Goal: Transaction & Acquisition: Purchase product/service

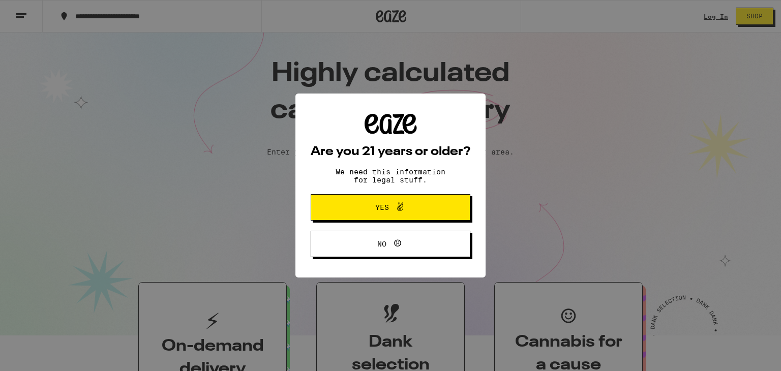
click at [338, 210] on button "Yes" at bounding box center [391, 207] width 160 height 26
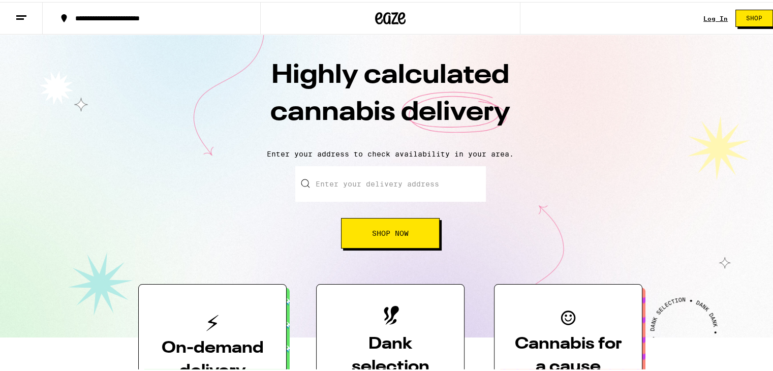
click at [719, 18] on div "Log In" at bounding box center [715, 16] width 24 height 7
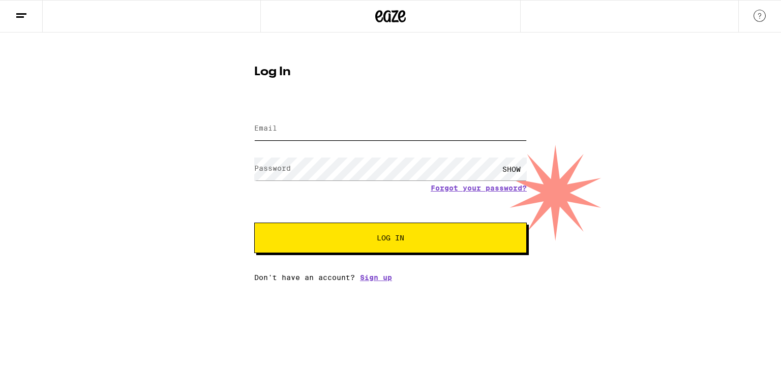
type input "[EMAIL_ADDRESS][DOMAIN_NAME]"
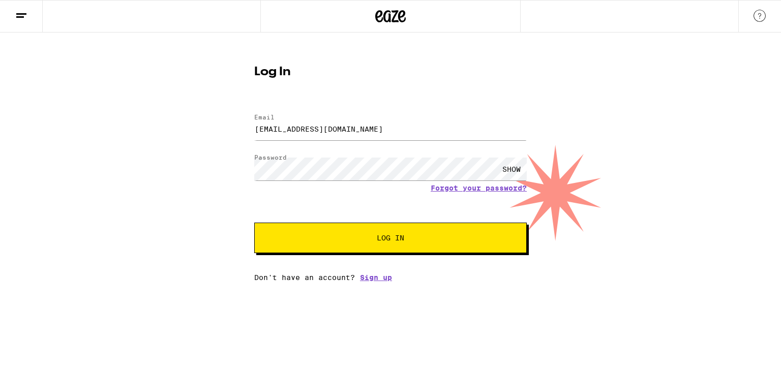
click at [368, 237] on span "Log In" at bounding box center [390, 237] width 190 height 7
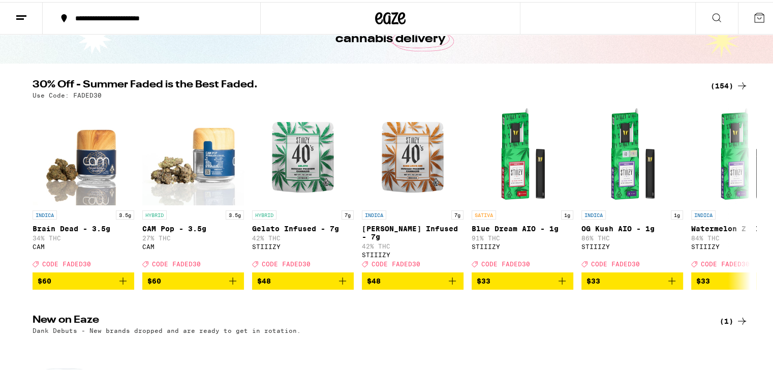
scroll to position [55, 0]
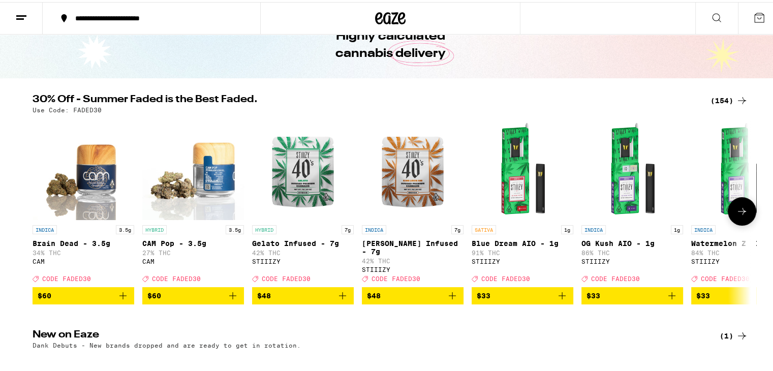
click at [393, 278] on div "INDICA 7g [PERSON_NAME] Infused - 7g 42% THC STIIIZY Deal Created with Sketch. …" at bounding box center [413, 251] width 102 height 57
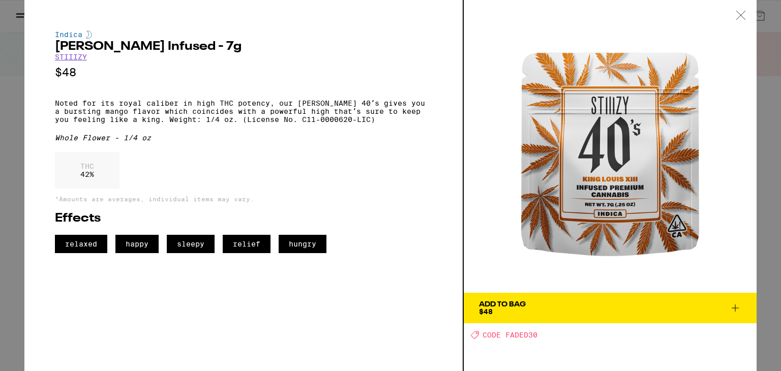
click at [471, 334] on icon "Deal Created with Sketch." at bounding box center [475, 335] width 8 height 8
drag, startPoint x: 541, startPoint y: 335, endPoint x: 504, endPoint y: 340, distance: 37.4
click at [504, 340] on div "Add To Bag $48 Deal Created with Sketch. CODE FADED30" at bounding box center [609, 185] width 293 height 371
copy span "FADED30"
click at [736, 305] on icon at bounding box center [735, 308] width 12 height 12
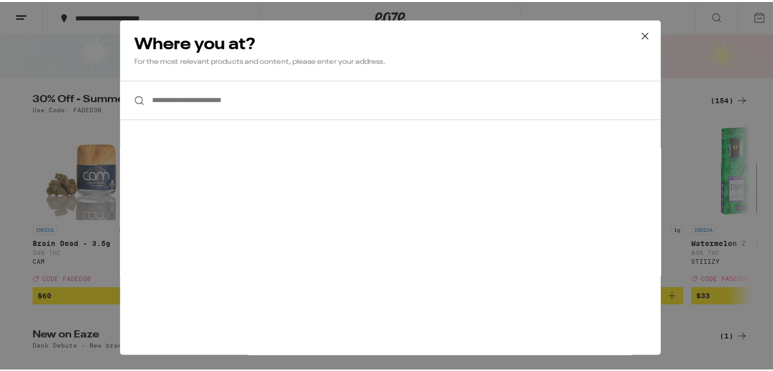
click at [372, 101] on input "**********" at bounding box center [390, 98] width 541 height 39
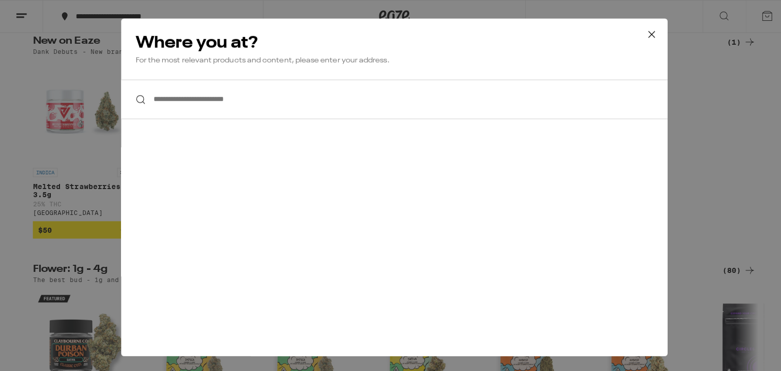
scroll to position [379, 0]
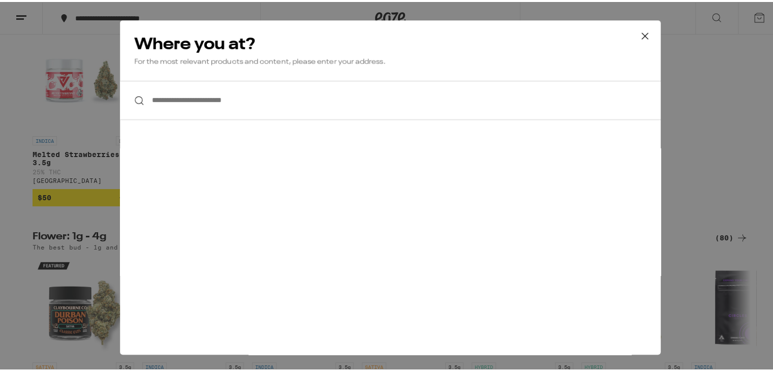
click at [372, 101] on input "**********" at bounding box center [390, 98] width 541 height 39
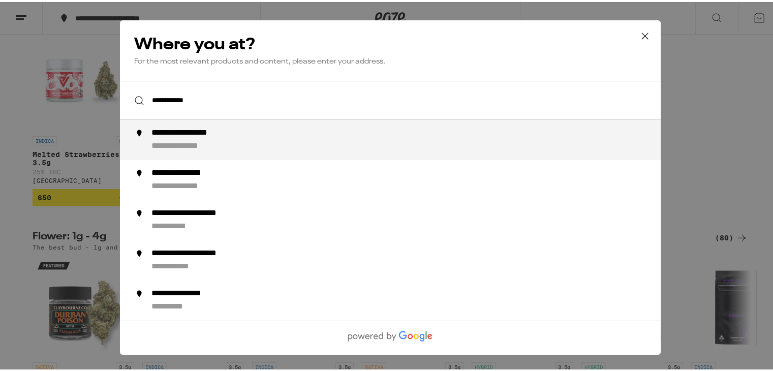
click at [318, 137] on div "**********" at bounding box center [410, 138] width 518 height 24
type input "**********"
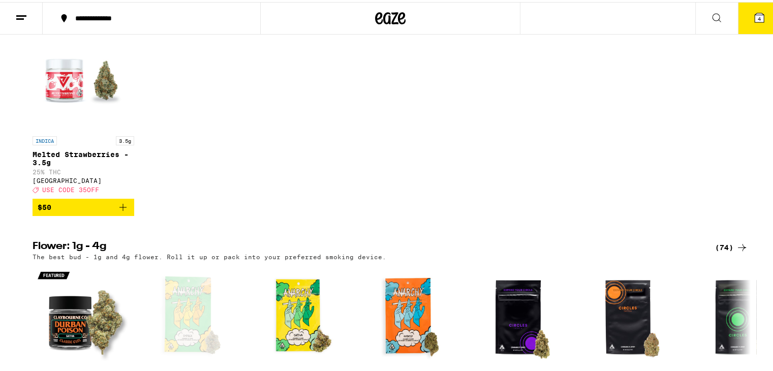
click at [755, 17] on icon at bounding box center [759, 15] width 9 height 9
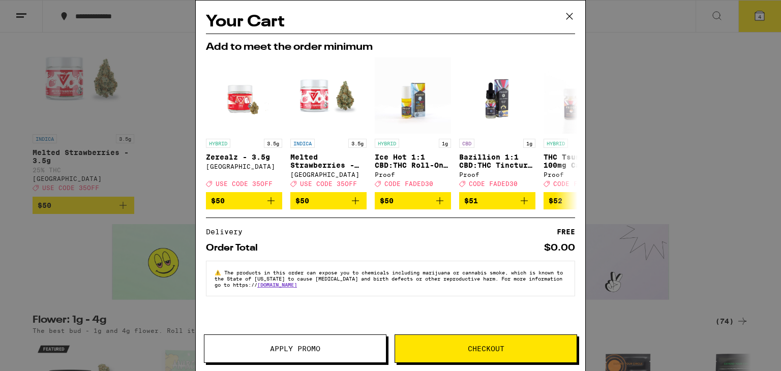
click at [568, 15] on icon at bounding box center [569, 16] width 6 height 6
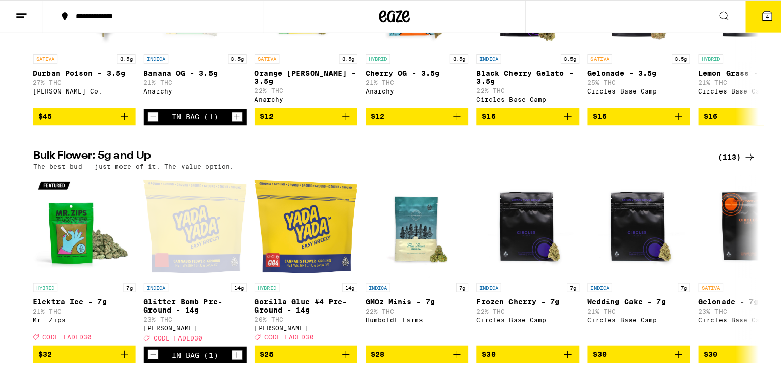
scroll to position [788, 0]
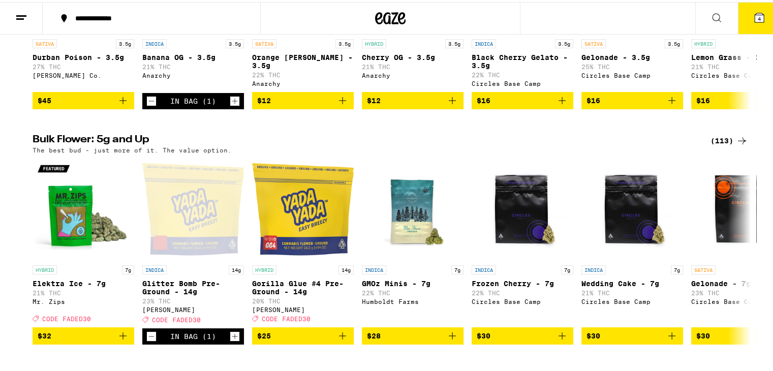
click at [753, 20] on icon at bounding box center [759, 16] width 12 height 12
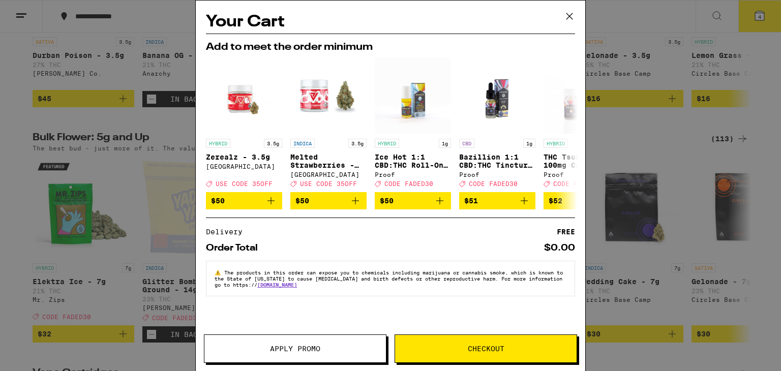
click at [459, 352] on span "Checkout" at bounding box center [485, 348] width 181 height 7
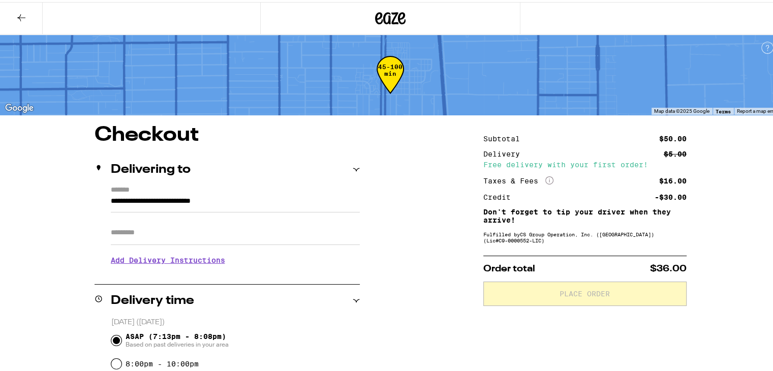
click at [19, 23] on button at bounding box center [21, 17] width 43 height 32
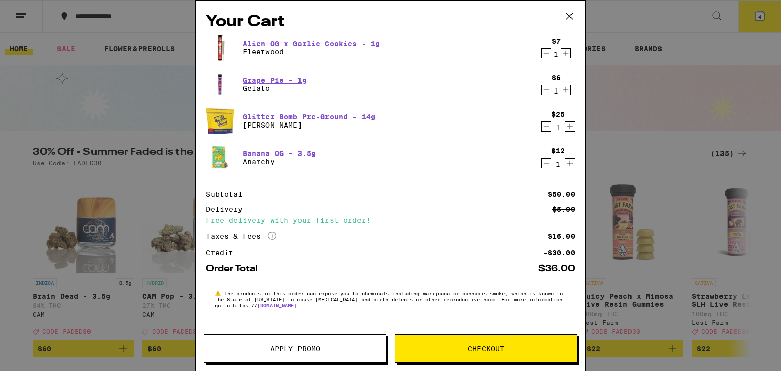
click at [541, 52] on icon "Decrement" at bounding box center [545, 53] width 9 height 12
click at [544, 59] on icon "Decrement" at bounding box center [545, 53] width 9 height 12
click at [545, 53] on icon "Decrement" at bounding box center [546, 53] width 6 height 0
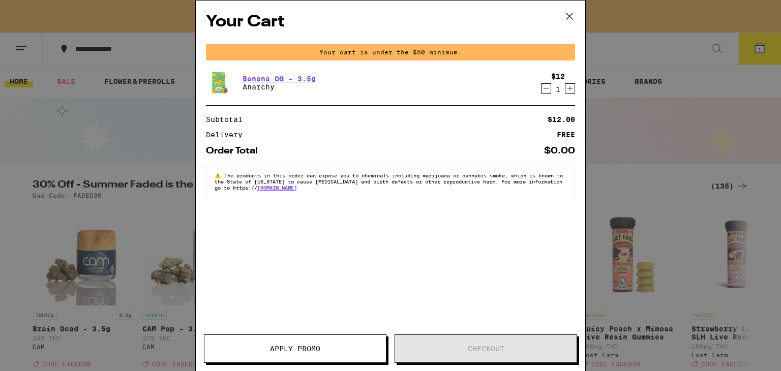
click at [545, 88] on icon "Decrement" at bounding box center [546, 88] width 6 height 0
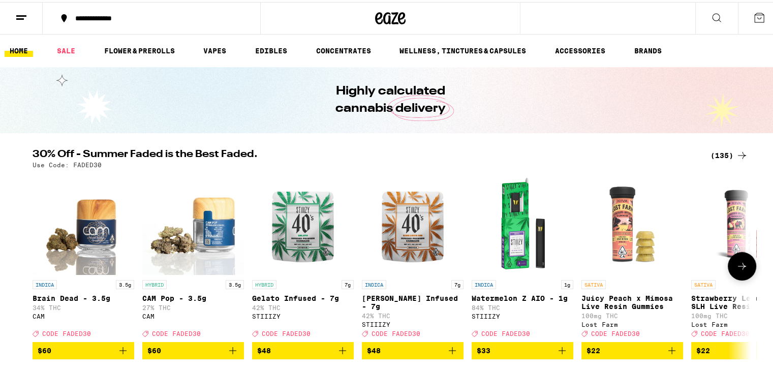
click at [447, 354] on icon "Add to bag" at bounding box center [452, 349] width 12 height 12
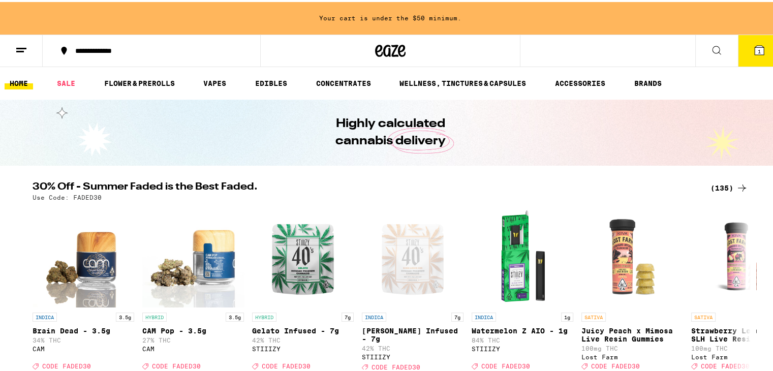
scroll to position [103, 0]
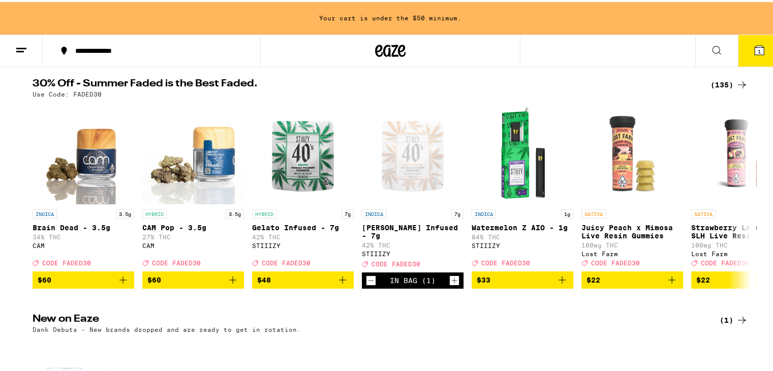
click at [736, 79] on icon at bounding box center [742, 83] width 12 height 12
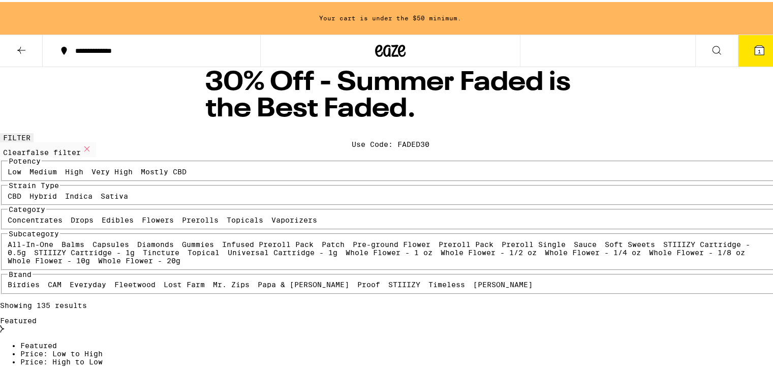
click at [740, 78] on div "30% Off - Summer Faded is the Best Faded. Use Code: FADED30" at bounding box center [390, 98] width 781 height 66
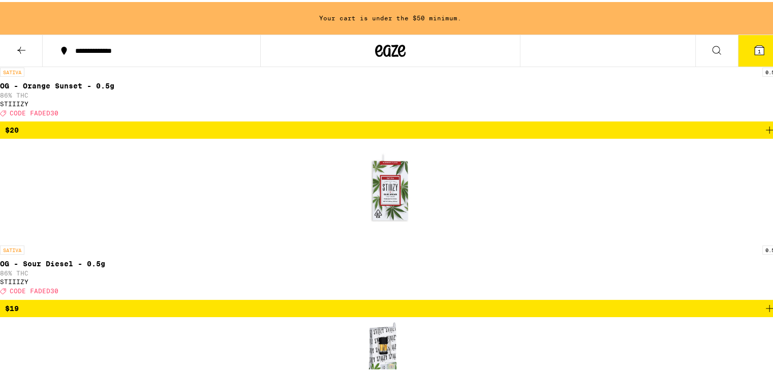
scroll to position [4307, 0]
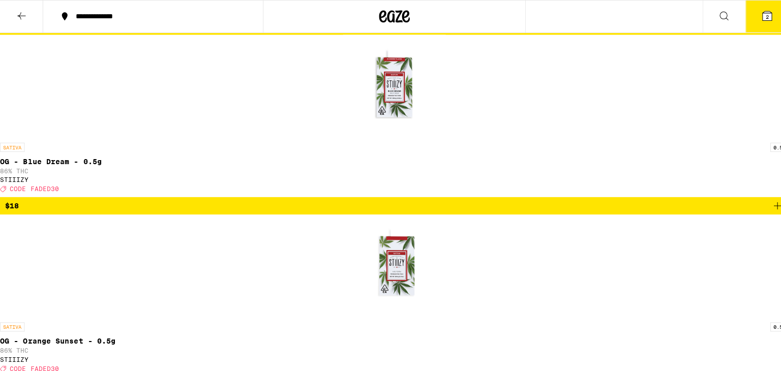
scroll to position [3968, 0]
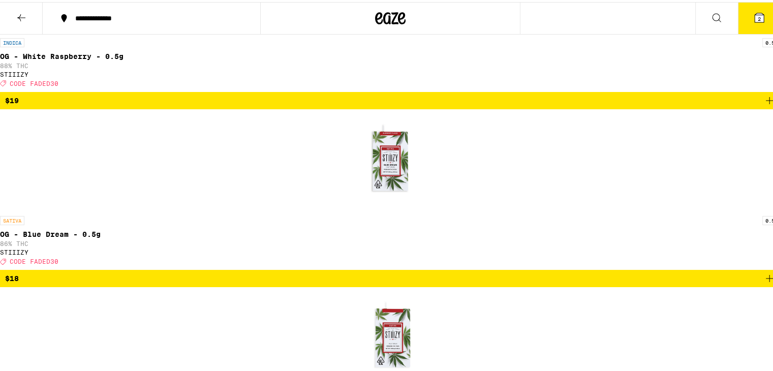
click at [749, 2] on button "2" at bounding box center [759, 17] width 43 height 32
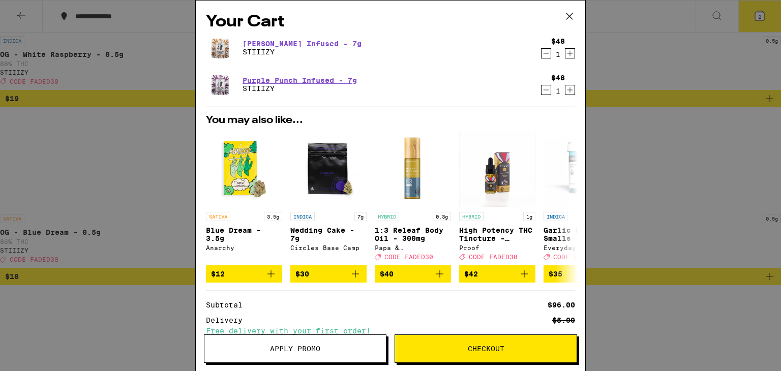
click at [541, 53] on icon "Decrement" at bounding box center [545, 53] width 9 height 12
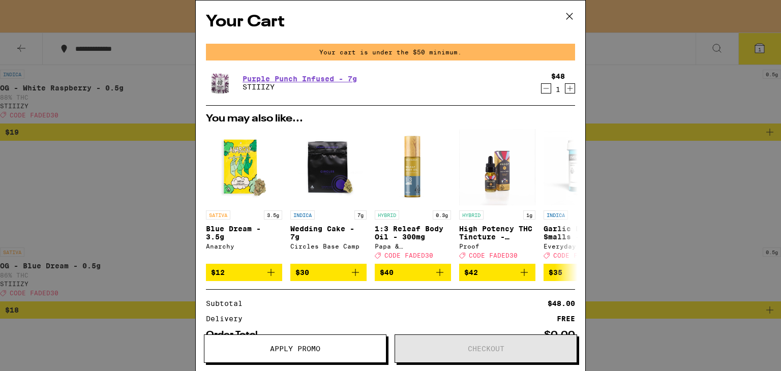
scroll to position [4001, 0]
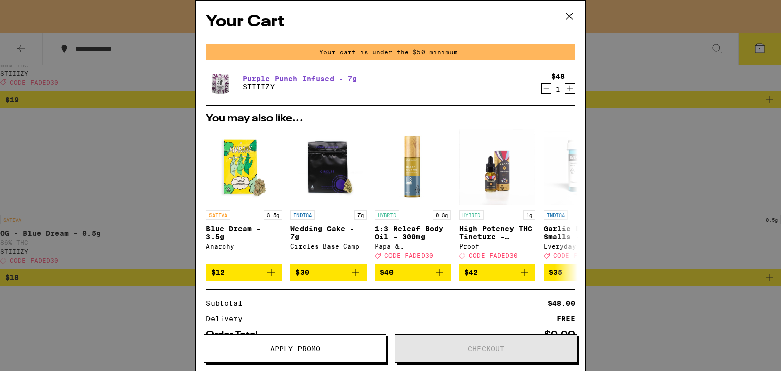
click at [537, 96] on div "Purple Punch Infused - 7g STIIIZY $48 1" at bounding box center [390, 83] width 369 height 28
click at [541, 91] on icon "Decrement" at bounding box center [545, 88] width 9 height 12
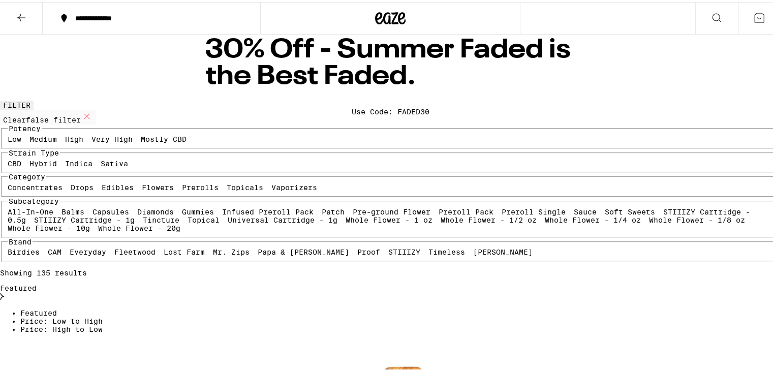
click at [650, 282] on div "Featured" at bounding box center [390, 291] width 781 height 18
click at [721, 17] on button at bounding box center [716, 17] width 43 height 32
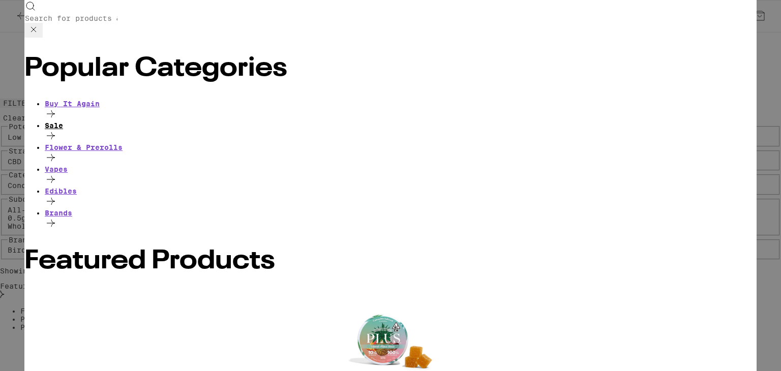
click at [57, 130] on icon at bounding box center [51, 136] width 12 height 12
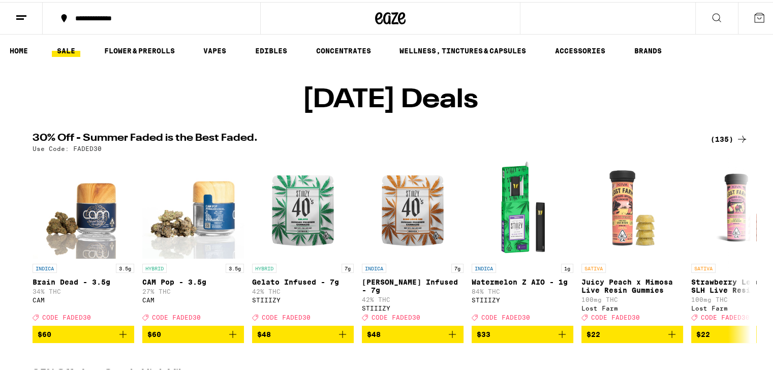
click at [736, 143] on icon at bounding box center [742, 137] width 12 height 12
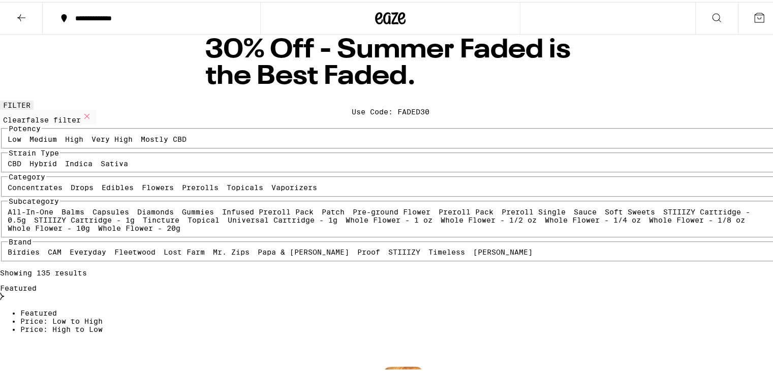
click at [14, 20] on button at bounding box center [21, 17] width 43 height 32
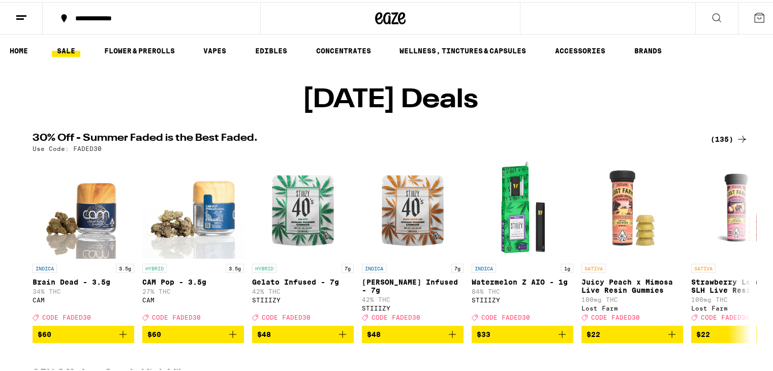
click at [4, 45] on ul "HOME SALE FLOWER & PREROLLS VAPES EDIBLES CONCENTRATES WELLNESS, TINCTURES & CA…" at bounding box center [390, 49] width 781 height 33
click at [24, 51] on link "HOME" at bounding box center [19, 49] width 28 height 12
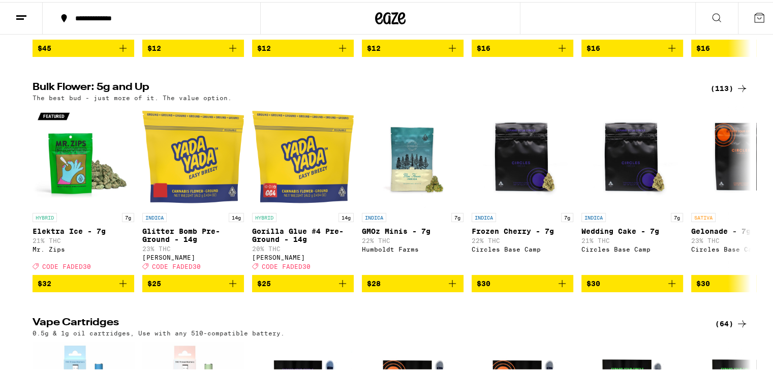
scroll to position [819, 0]
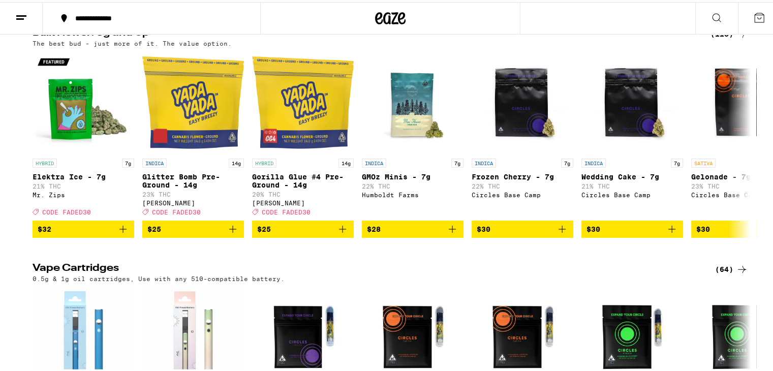
click at [728, 38] on div "(113)" at bounding box center [729, 32] width 38 height 12
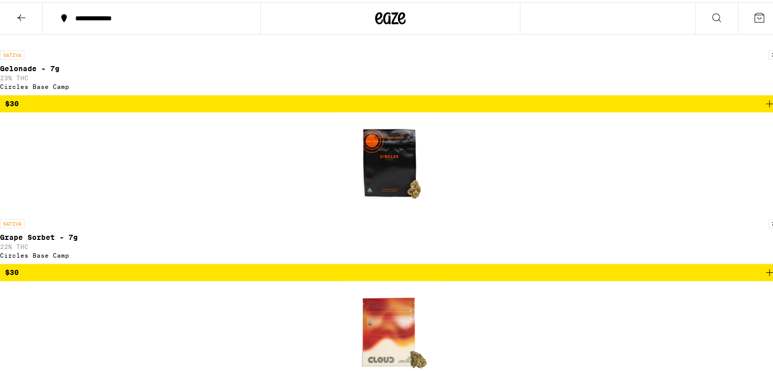
scroll to position [1473, 0]
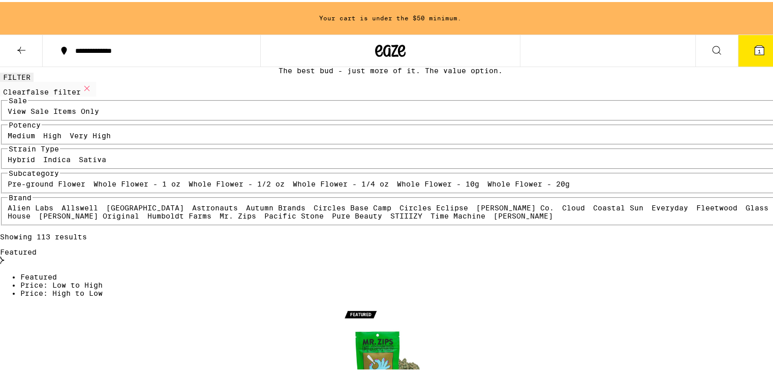
scroll to position [0, 0]
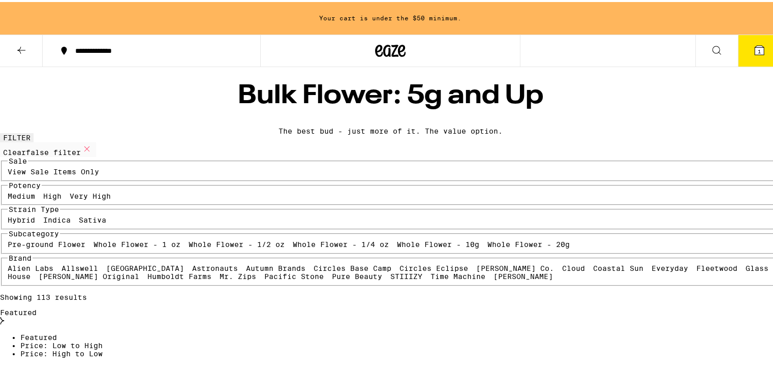
click at [80, 174] on label "View Sale Items Only" at bounding box center [53, 170] width 91 height 8
click at [10, 168] on input "View Sale Items Only" at bounding box center [10, 167] width 1 height 1
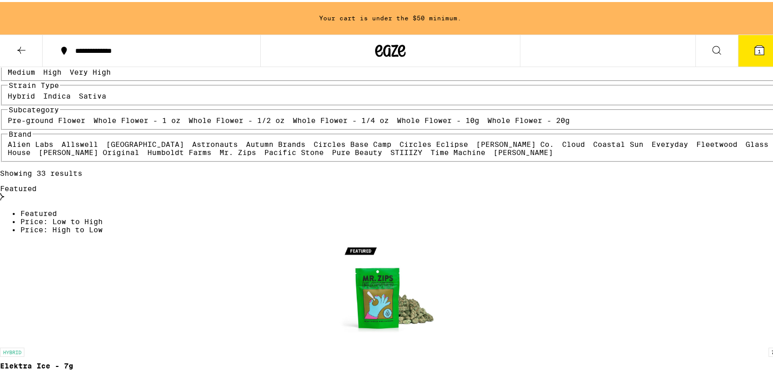
scroll to position [37, 0]
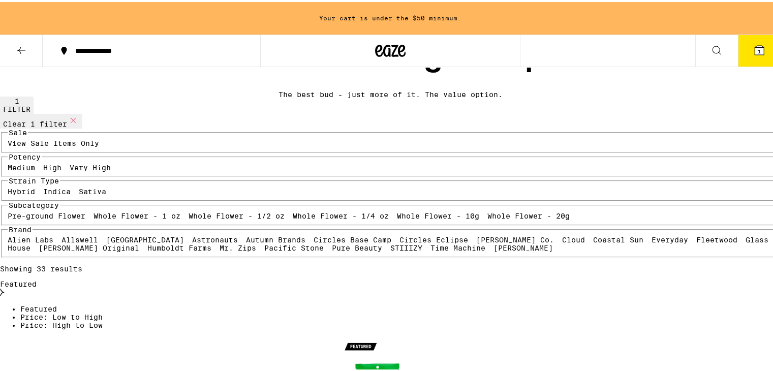
click at [79, 124] on icon at bounding box center [73, 118] width 12 height 12
checkbox input "false"
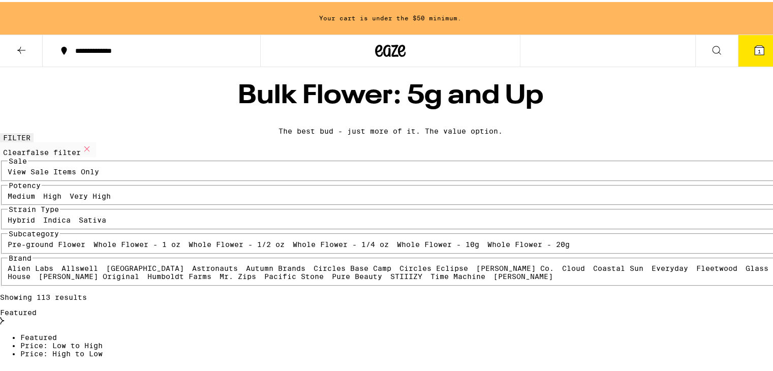
scroll to position [8, 0]
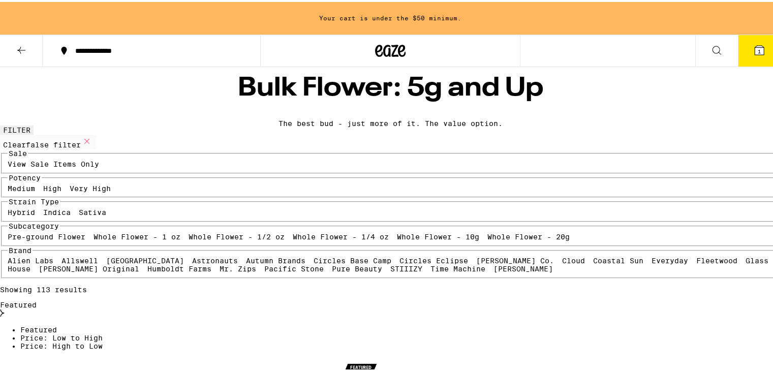
click at [692, 299] on div "Featured" at bounding box center [390, 308] width 781 height 18
click at [103, 332] on span "Price: Low to High" at bounding box center [61, 336] width 82 height 8
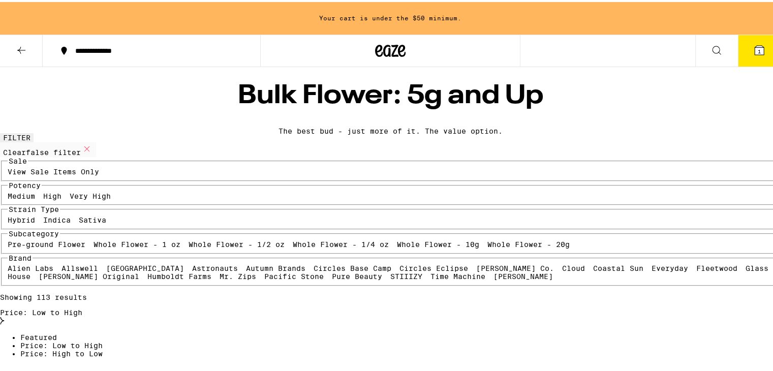
click at [759, 44] on button "1" at bounding box center [759, 49] width 43 height 32
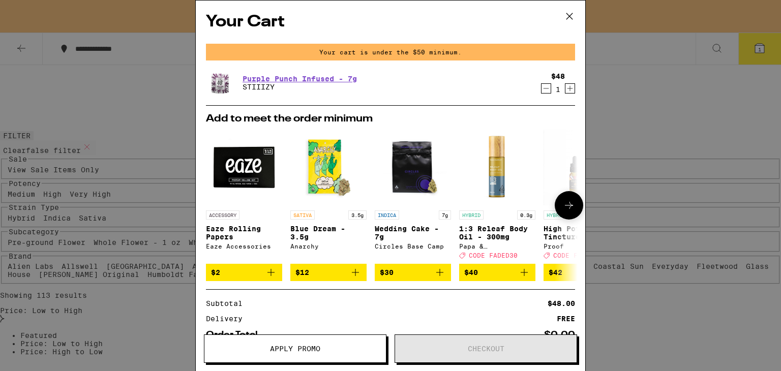
click at [270, 276] on icon "Add to bag" at bounding box center [270, 272] width 7 height 7
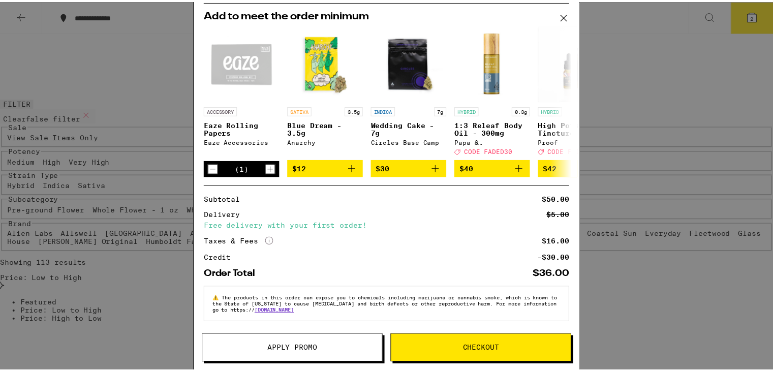
scroll to position [112, 0]
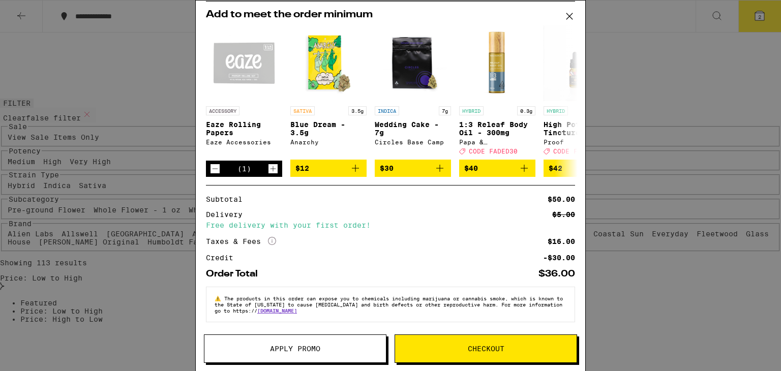
click at [437, 354] on button "Checkout" at bounding box center [485, 348] width 182 height 28
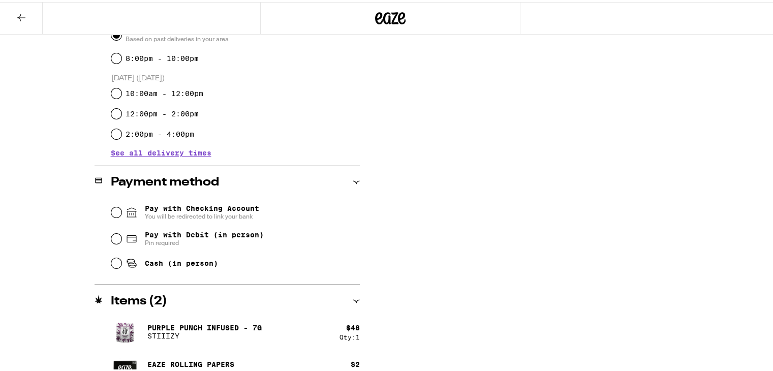
scroll to position [323, 0]
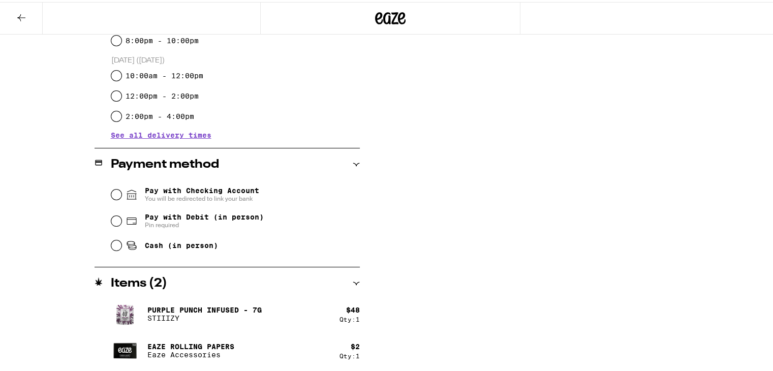
click at [770, 343] on div "**********" at bounding box center [390, 24] width 781 height 695
click at [111, 246] on input "Cash (in person)" at bounding box center [116, 243] width 10 height 10
radio input "true"
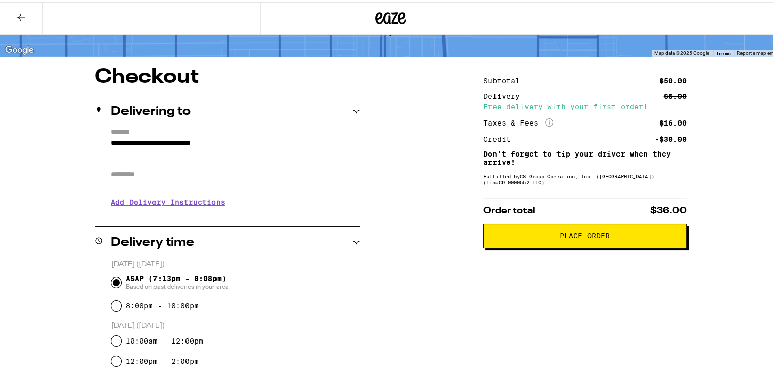
scroll to position [54, 0]
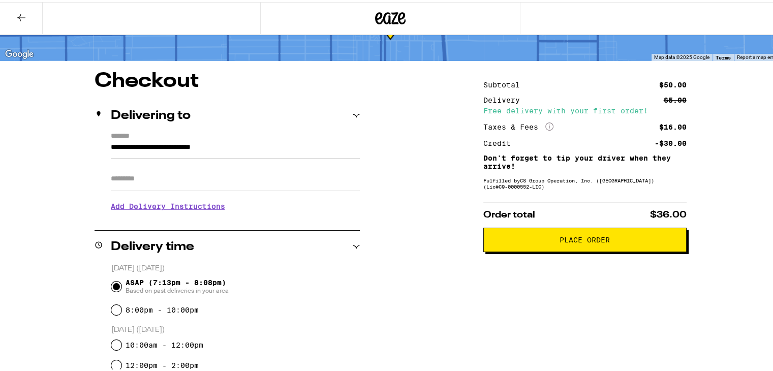
click at [209, 207] on h3 "Add Delivery Instructions" at bounding box center [235, 204] width 249 height 23
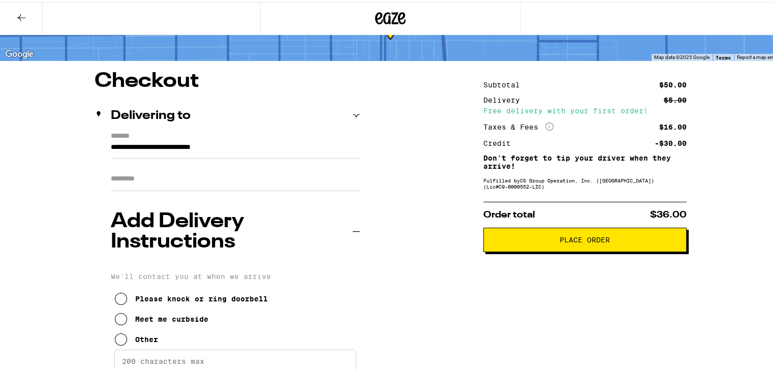
click at [115, 291] on icon at bounding box center [121, 297] width 12 height 12
click at [238, 270] on p "We'll contact you at when we arrive" at bounding box center [235, 274] width 249 height 8
click at [189, 218] on h3 "Add Delivery Instructions" at bounding box center [232, 229] width 242 height 41
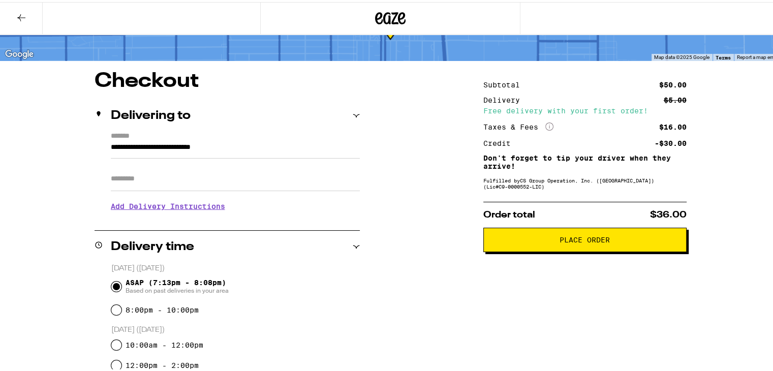
click at [173, 205] on h3 "Add Delivery Instructions" at bounding box center [235, 204] width 249 height 23
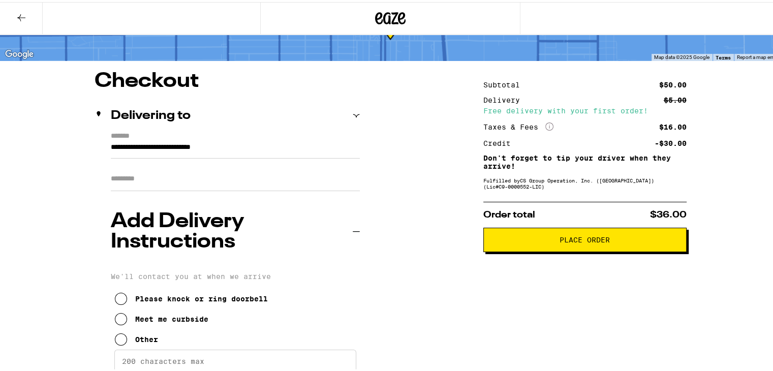
click at [116, 311] on icon at bounding box center [121, 317] width 12 height 12
click at [116, 331] on icon at bounding box center [121, 337] width 12 height 12
click at [149, 348] on textarea "Enter any other delivery instructions you want driver to know" at bounding box center [235, 372] width 242 height 48
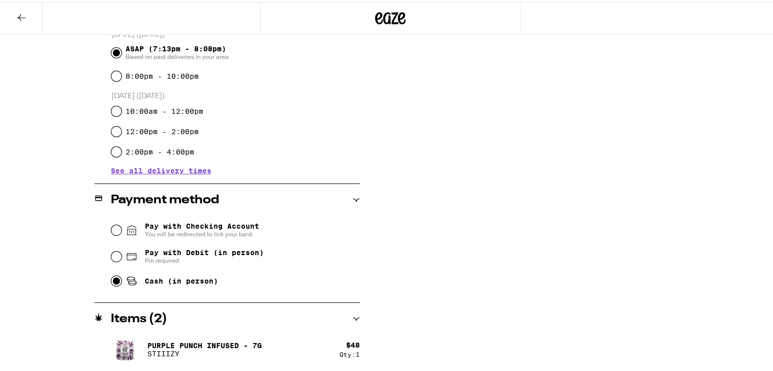
scroll to position [79, 0]
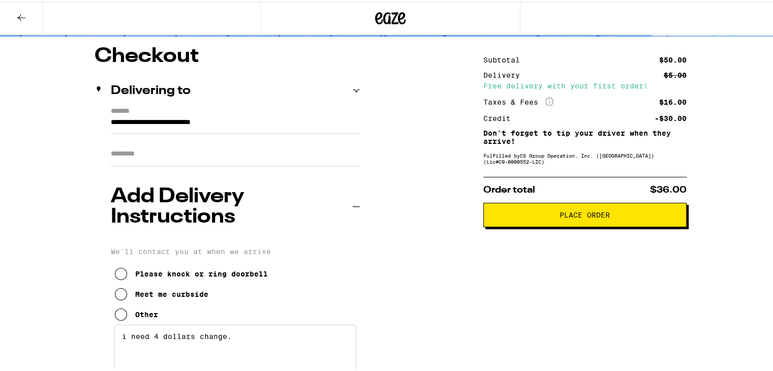
type textarea "i need 4 dollars change."
click at [560, 213] on span "Place Order" at bounding box center [585, 212] width 50 height 7
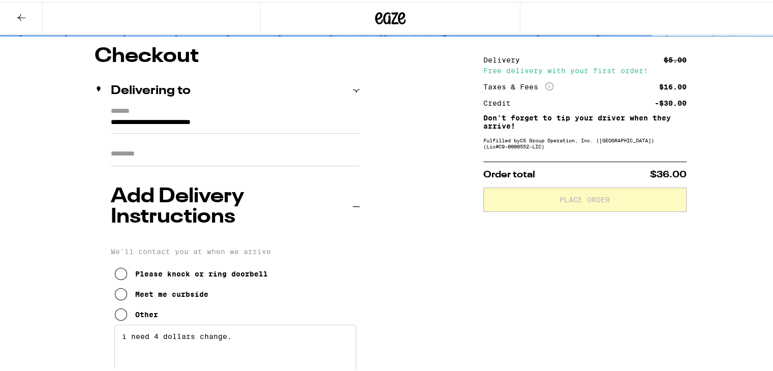
scroll to position [111, 0]
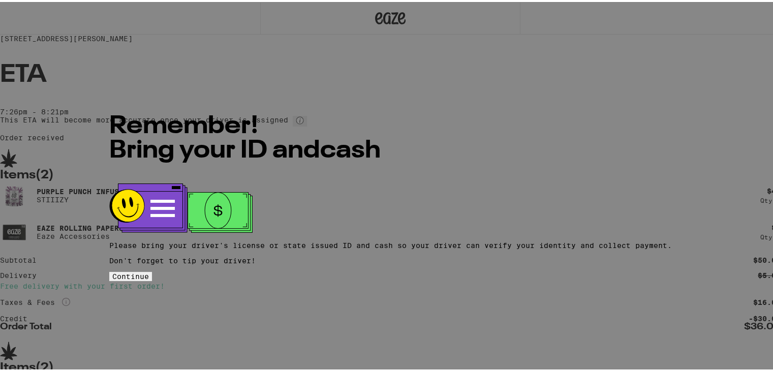
click at [152, 270] on button "Continue" at bounding box center [130, 274] width 43 height 9
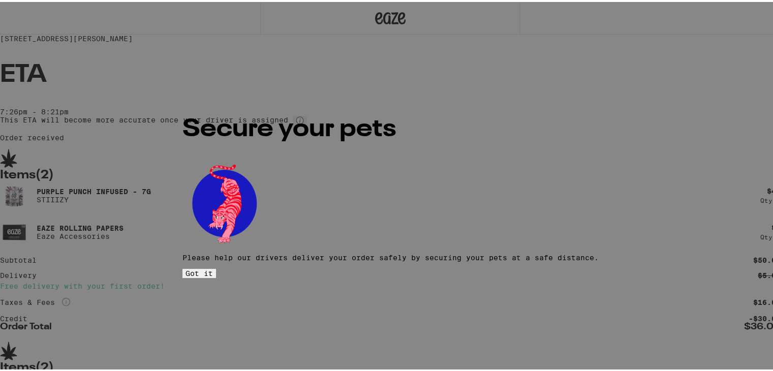
click at [216, 267] on button "Got it" at bounding box center [199, 271] width 34 height 9
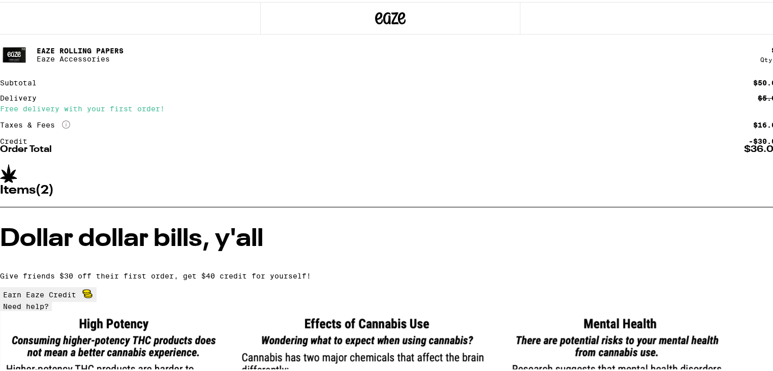
scroll to position [183, 0]
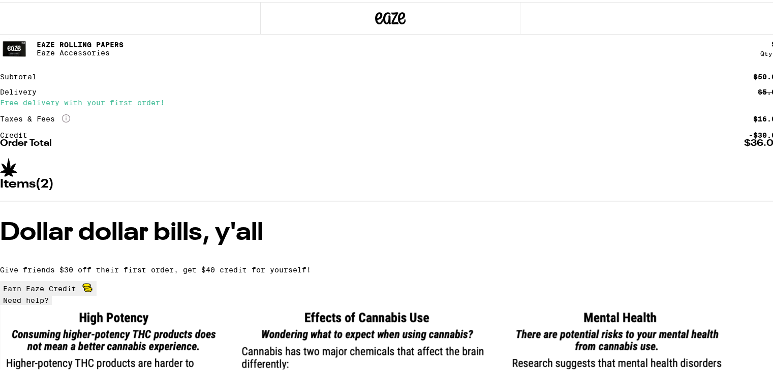
click at [94, 280] on span "Earn Eaze Credit" at bounding box center [48, 287] width 90 height 14
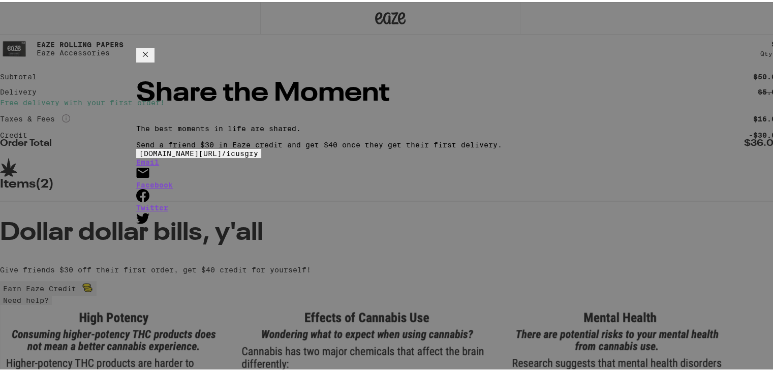
click at [226, 147] on span "[DOMAIN_NAME][URL] /" at bounding box center [182, 151] width 87 height 8
click at [149, 176] on icon at bounding box center [142, 171] width 13 height 10
click at [563, 147] on div "[DOMAIN_NAME][URL] / icusgry Email Facebook Twitter" at bounding box center [390, 186] width 508 height 78
click at [151, 57] on icon at bounding box center [145, 52] width 12 height 12
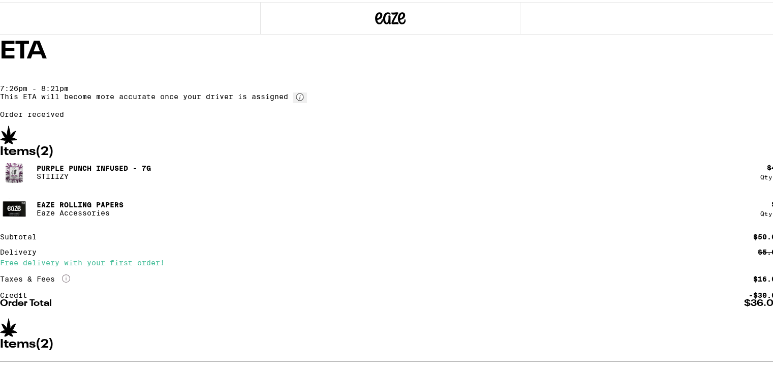
scroll to position [0, 0]
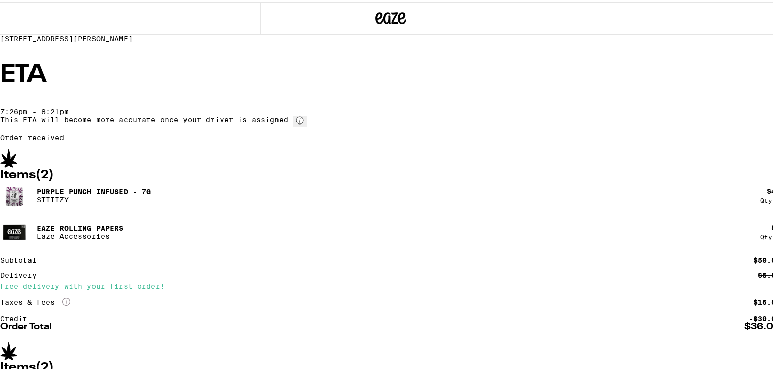
click at [303, 122] on circle at bounding box center [299, 118] width 7 height 7
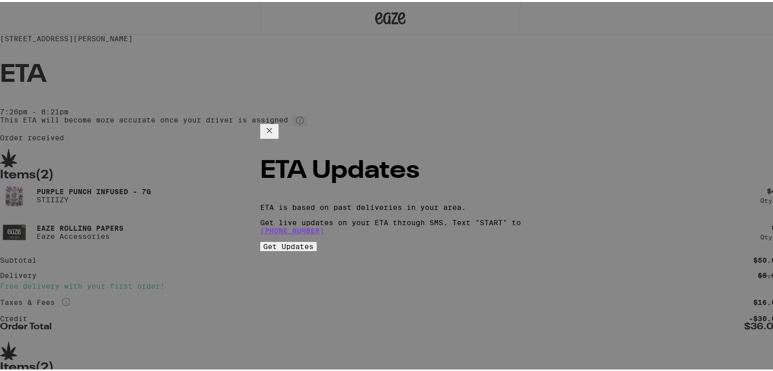
click at [480, 122] on div "ETA Updates ETA is based on past deliveries in your area. Get live updates on y…" at bounding box center [390, 186] width 261 height 128
click at [275, 122] on icon "Close ETA information modal" at bounding box center [269, 128] width 12 height 12
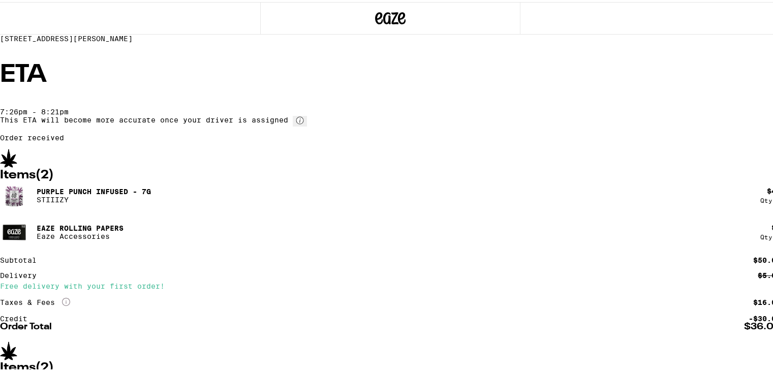
click at [303, 122] on circle at bounding box center [299, 118] width 7 height 7
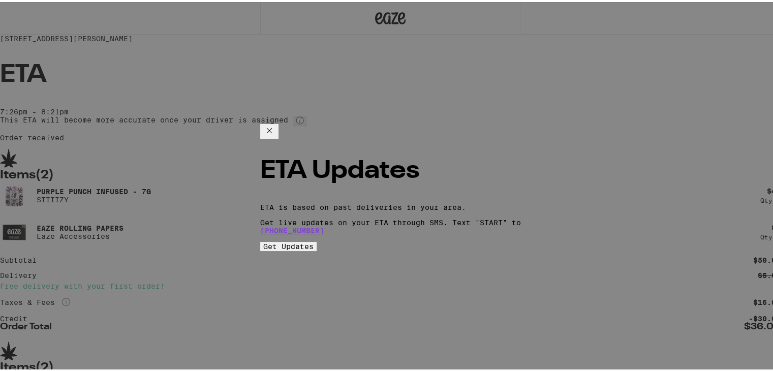
click at [275, 122] on icon "Close ETA information modal" at bounding box center [269, 128] width 12 height 12
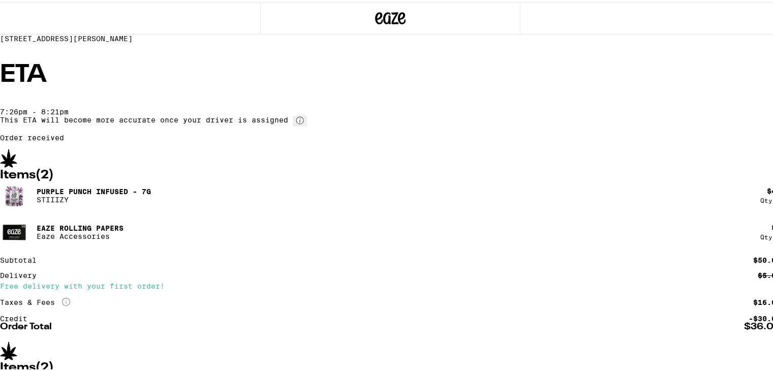
click at [304, 122] on icon at bounding box center [300, 118] width 8 height 8
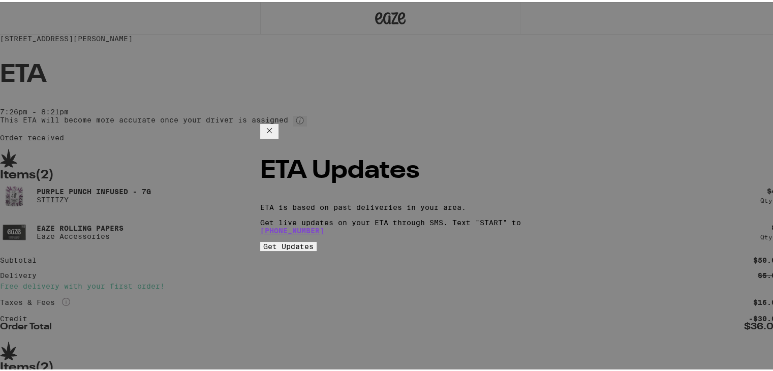
click at [272, 126] on icon "Close ETA information modal" at bounding box center [269, 128] width 5 height 5
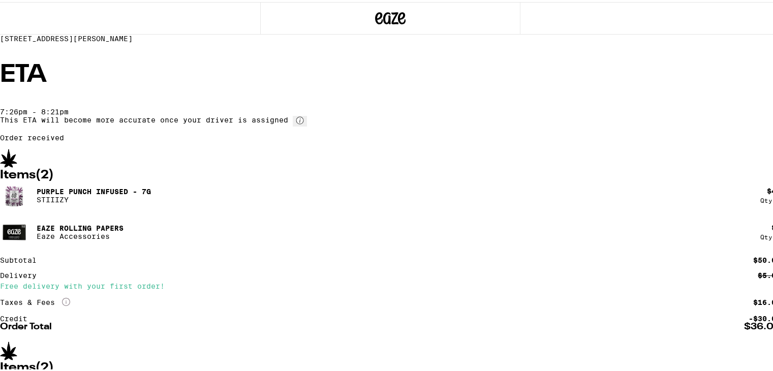
click at [303, 122] on circle at bounding box center [299, 118] width 7 height 7
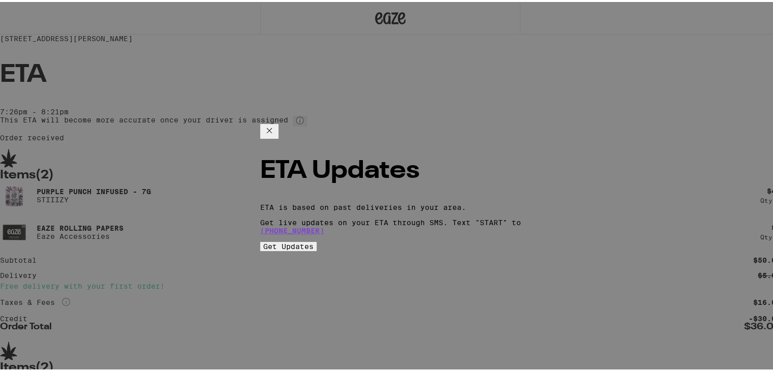
click at [314, 240] on span "Get Updates" at bounding box center [288, 244] width 50 height 8
